Goal: Navigation & Orientation: Find specific page/section

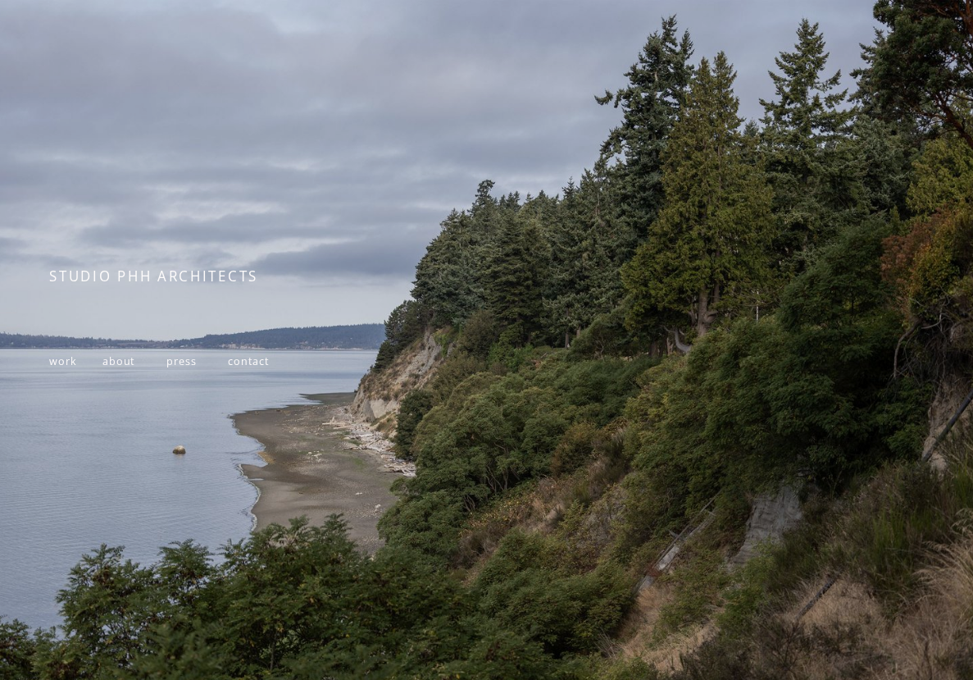
click at [117, 362] on span "about" at bounding box center [118, 361] width 32 height 14
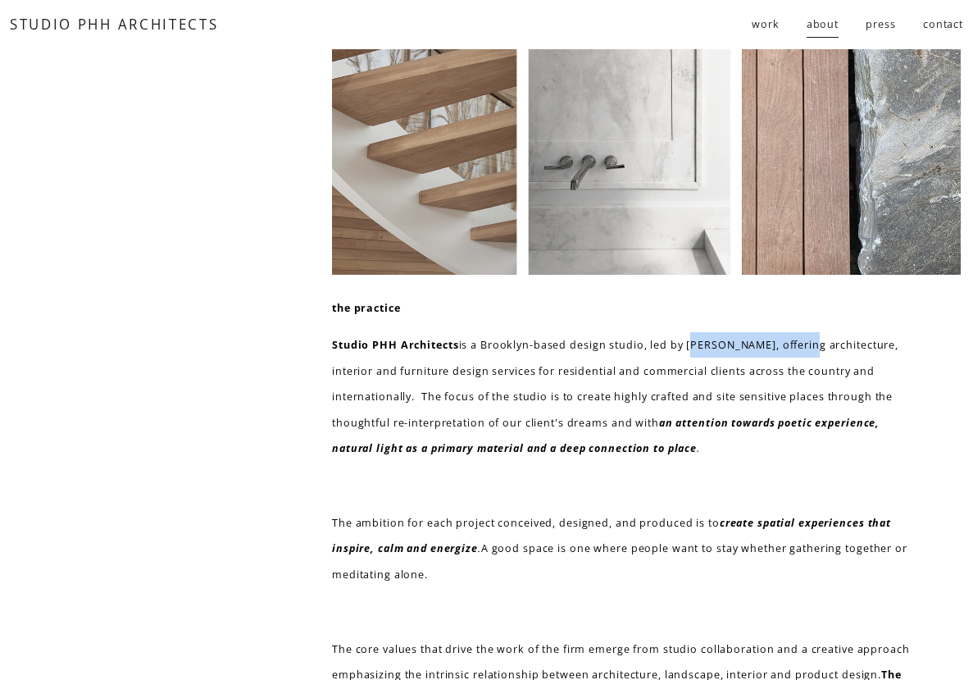
drag, startPoint x: 691, startPoint y: 346, endPoint x: 816, endPoint y: 343, distance: 125.5
click at [816, 343] on p "Studio PHH Architects is a Brooklyn-based design studio, led by [PERSON_NAME], …" at bounding box center [626, 396] width 589 height 129
copy p "[PERSON_NAME]"
click at [0, 0] on span "residential" at bounding box center [0, 0] width 0 height 0
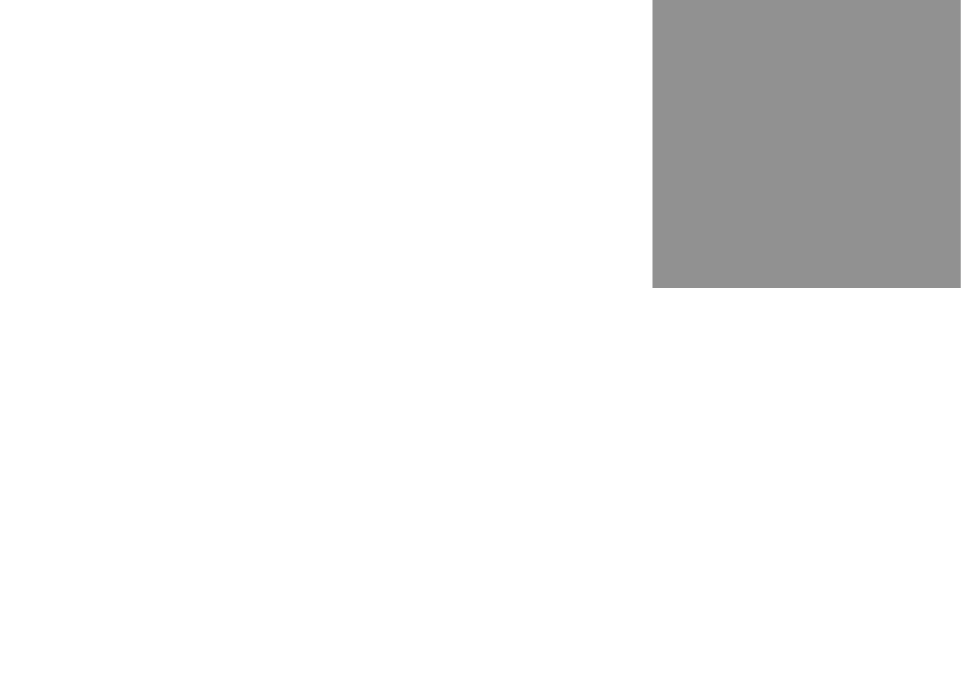
scroll to position [3727, 0]
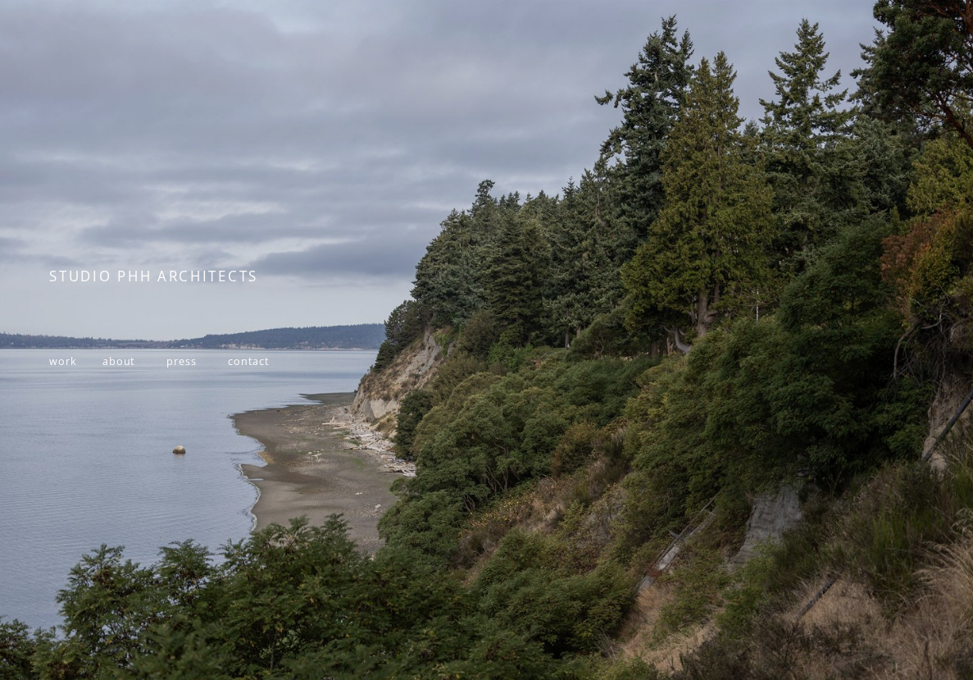
click at [185, 365] on span "press" at bounding box center [181, 361] width 30 height 14
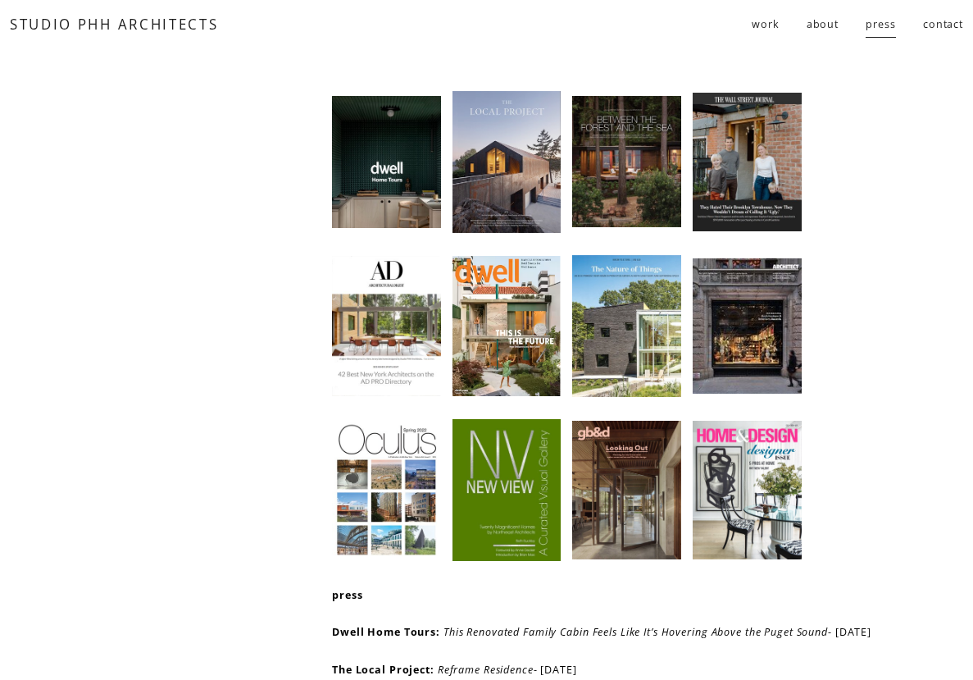
click at [614, 293] on div at bounding box center [626, 326] width 109 height 142
click at [384, 366] on div at bounding box center [386, 326] width 109 height 141
